Goal: Navigation & Orientation: Find specific page/section

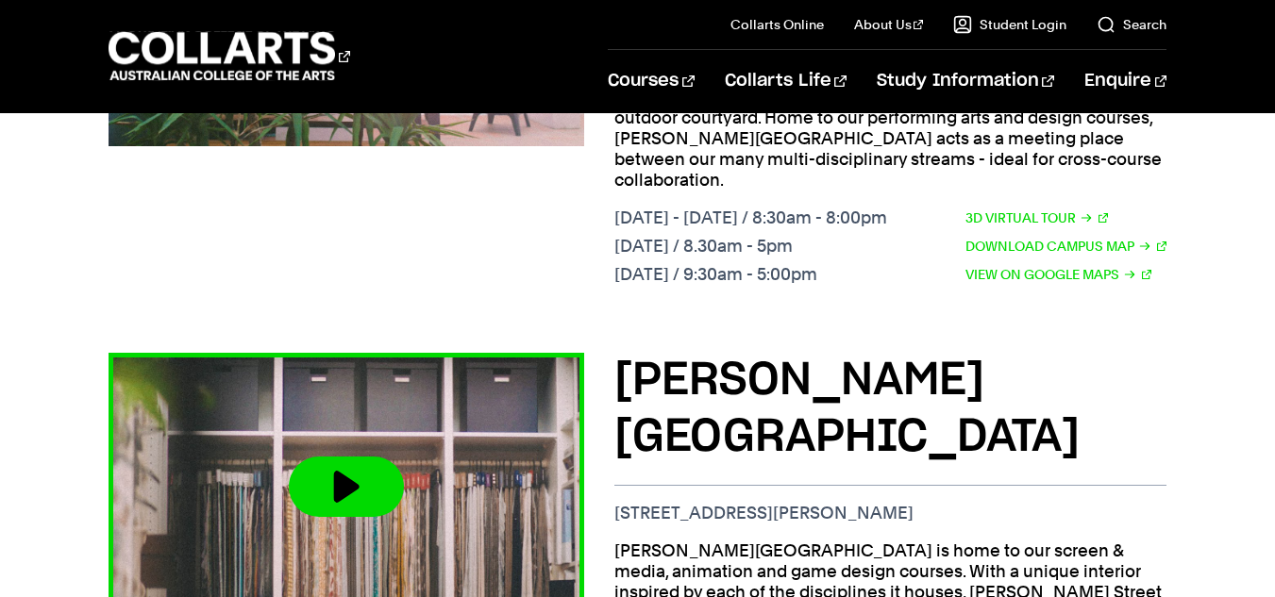
scroll to position [1484, 0]
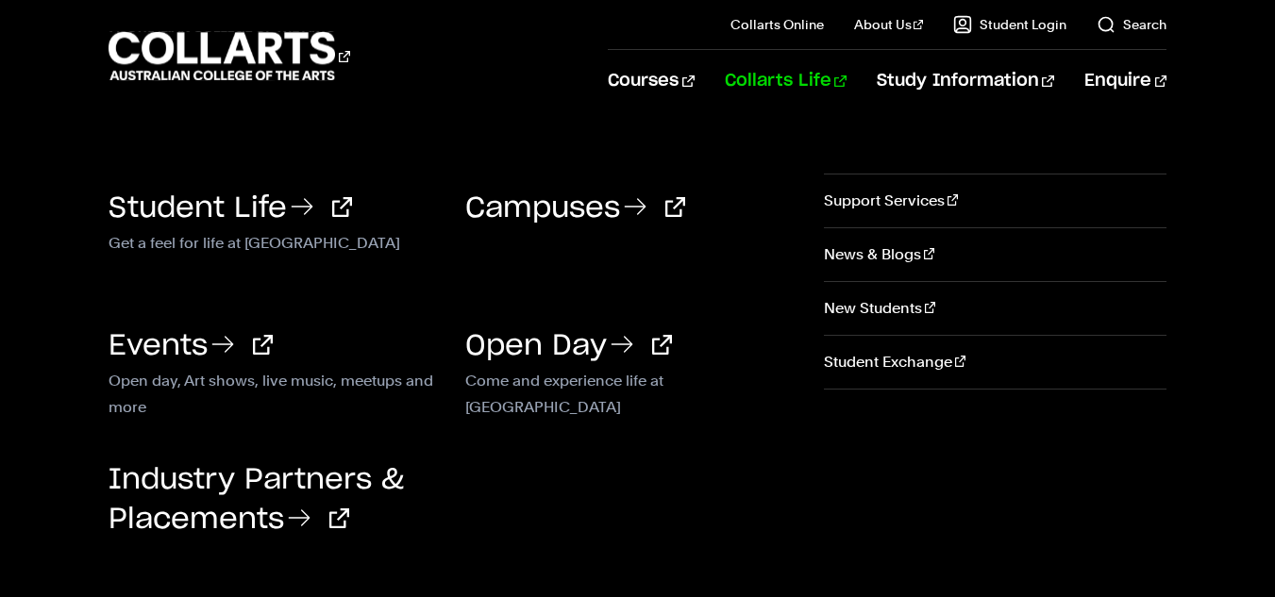
scroll to position [2185, 0]
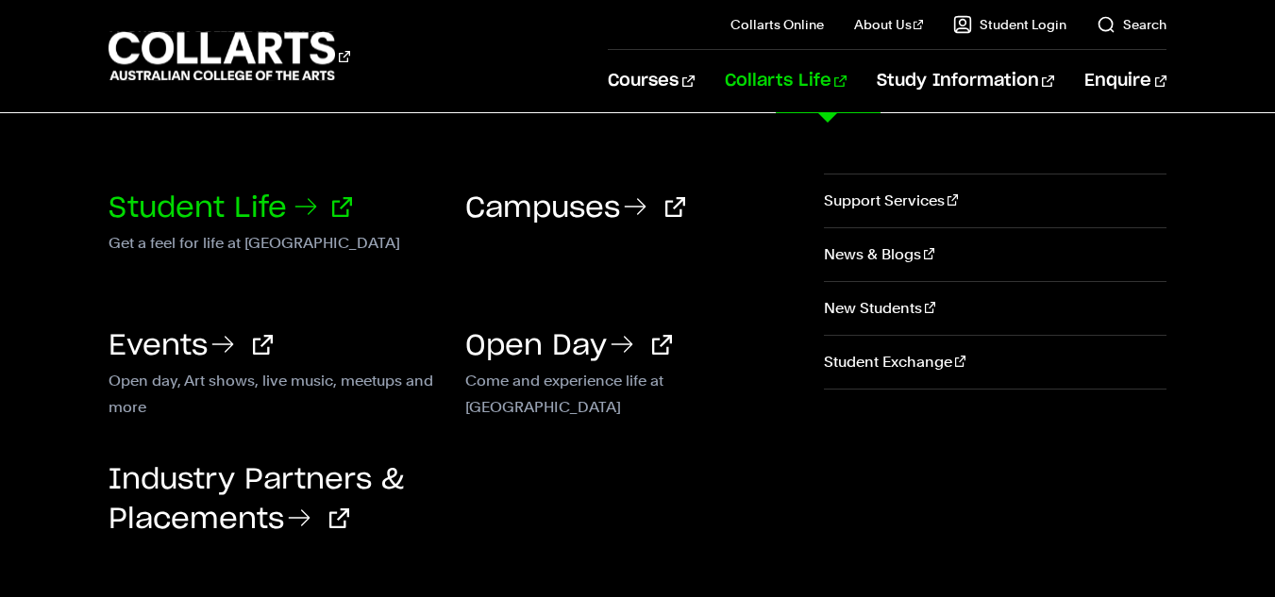
click at [261, 194] on link "Student Life" at bounding box center [230, 208] width 243 height 28
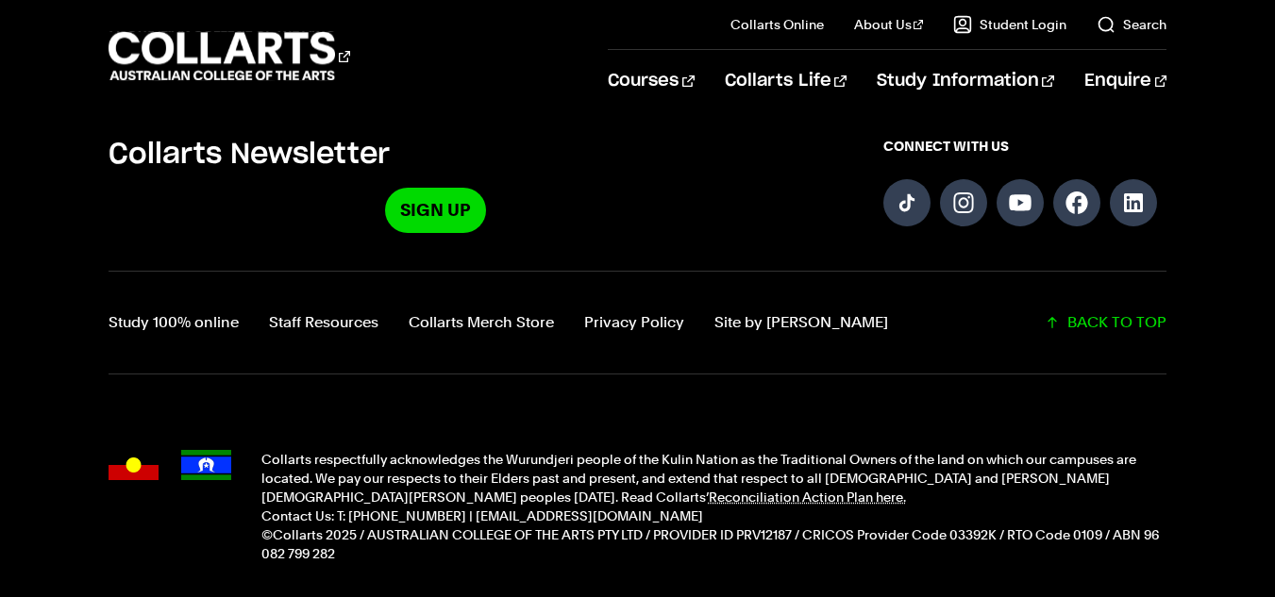
scroll to position [4679, 0]
